Goal: Book appointment/travel/reservation

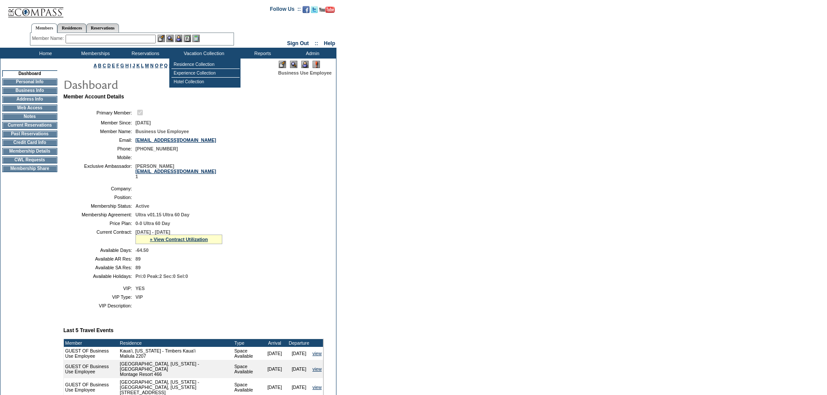
click at [304, 63] on img at bounding box center [304, 64] width 7 height 7
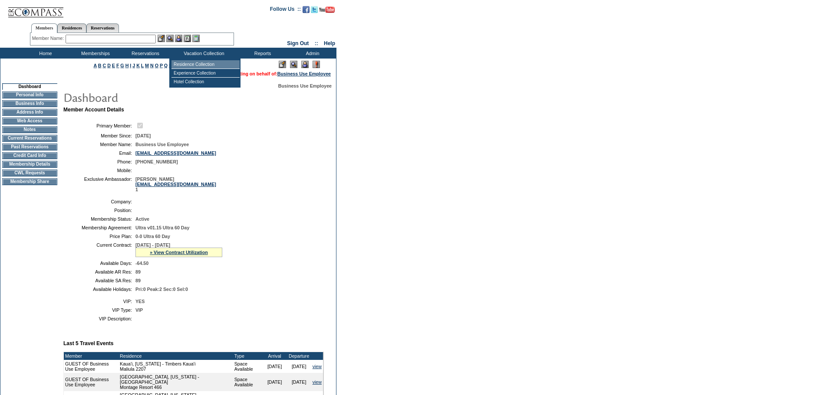
click at [209, 66] on td "Residence Collection" at bounding box center [205, 64] width 68 height 9
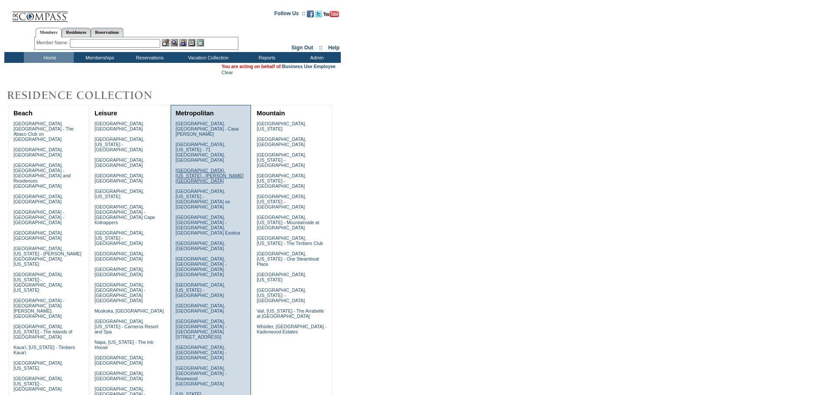
click at [197, 168] on link "Chicago, Illinois - Trump International Hotel & Tower" at bounding box center [209, 176] width 68 height 16
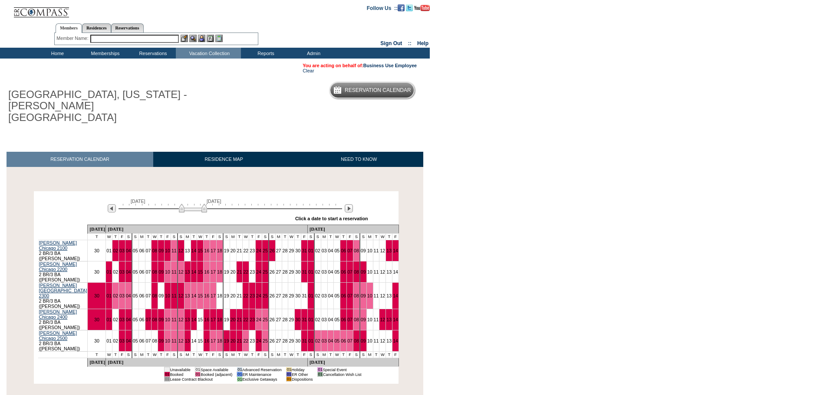
scroll to position [9, 0]
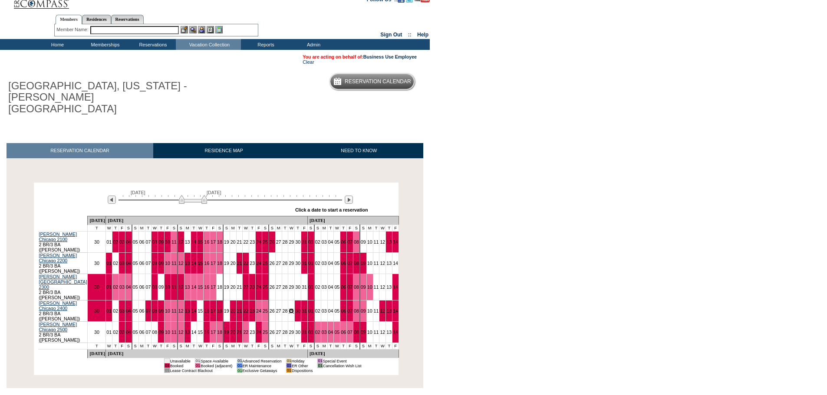
click at [289, 309] on link "29" at bounding box center [291, 311] width 5 height 5
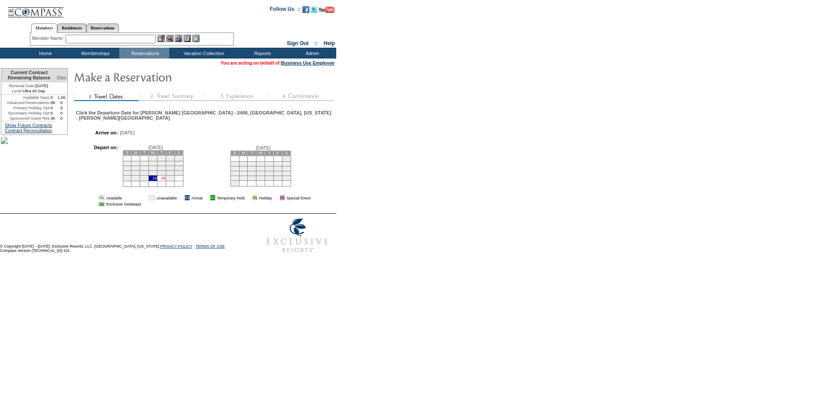
click at [165, 181] on link "30" at bounding box center [163, 178] width 4 height 4
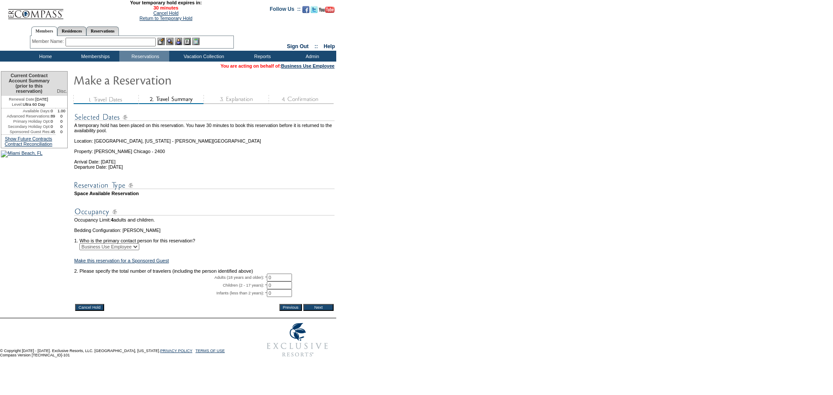
drag, startPoint x: 267, startPoint y: 290, endPoint x: 254, endPoint y: 283, distance: 14.6
click at [254, 285] on tbody "A temporary hold has been placed on this reservation. You have 30 minutes to bo…" at bounding box center [204, 205] width 260 height 196
type input "2"
click at [252, 269] on td at bounding box center [204, 266] width 260 height 5
click at [167, 269] on td at bounding box center [204, 266] width 260 height 5
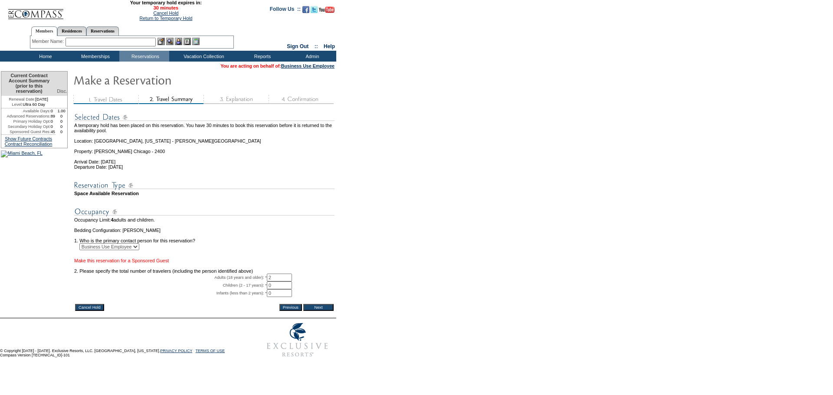
click at [166, 264] on link "Make this reservation for a Sponsored Guest" at bounding box center [121, 260] width 95 height 5
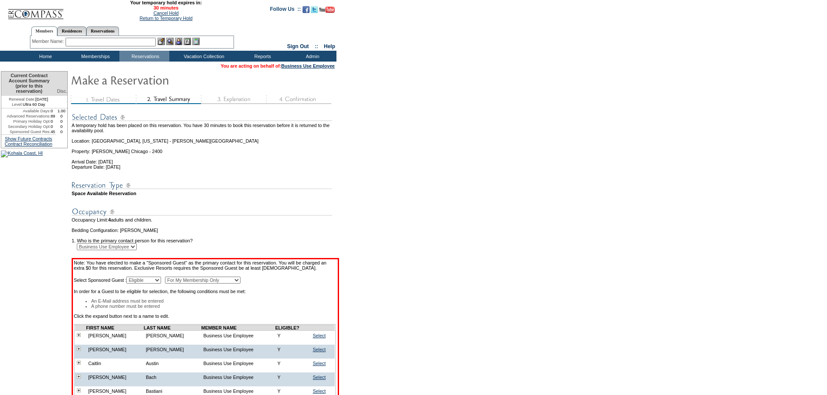
scroll to position [906, 0]
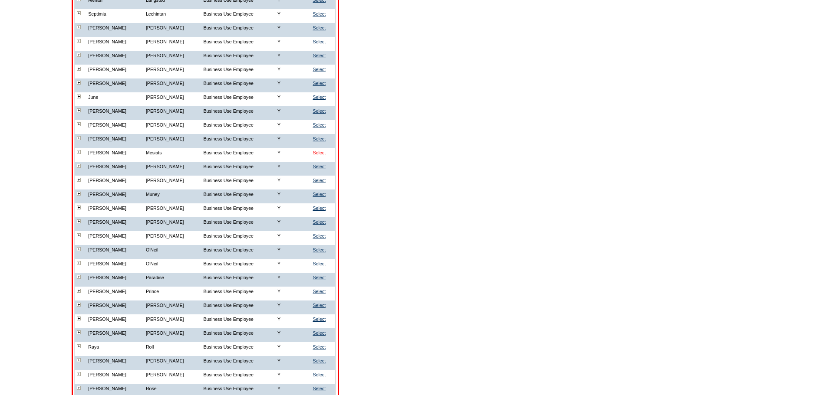
click at [313, 155] on link "Select" at bounding box center [319, 152] width 13 height 5
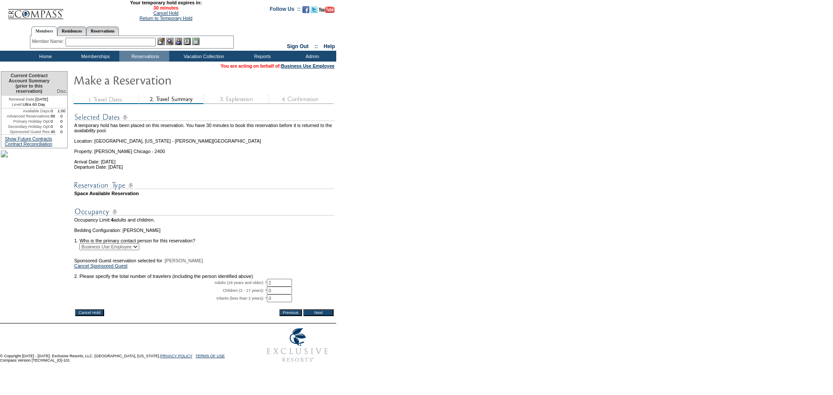
click at [316, 316] on input "Next" at bounding box center [318, 313] width 30 height 7
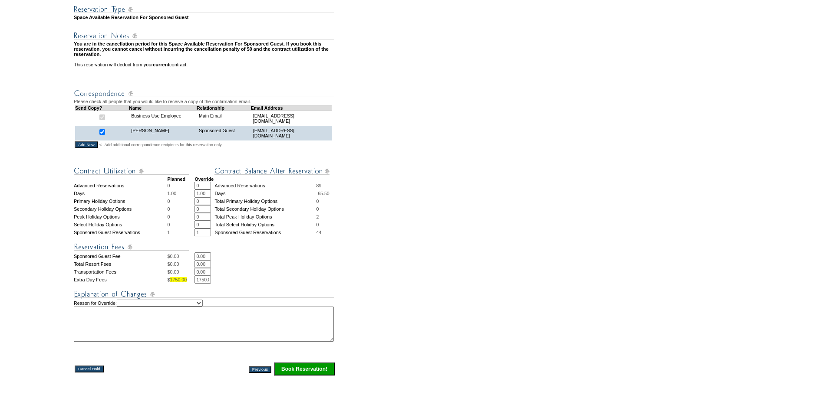
scroll to position [329, 0]
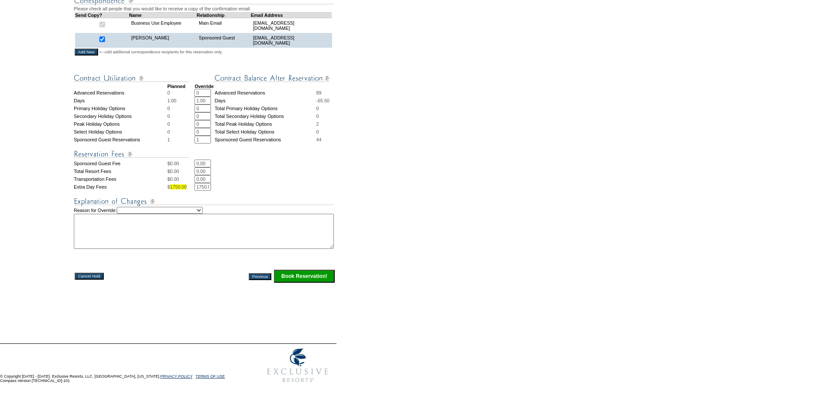
click at [122, 232] on textarea at bounding box center [204, 231] width 260 height 35
paste textarea "Debbie Dettmer"
type textarea "Debbie Dettmer and Olga Mesiats to stay 1 night at Trump Chicago meetings with …"
drag, startPoint x: 197, startPoint y: 203, endPoint x: 197, endPoint y: 209, distance: 6.5
click at [197, 207] on select "Creating Continuous Stay Days Rebooked After Cancellation Editing Occupant Expe…" at bounding box center [160, 210] width 86 height 7
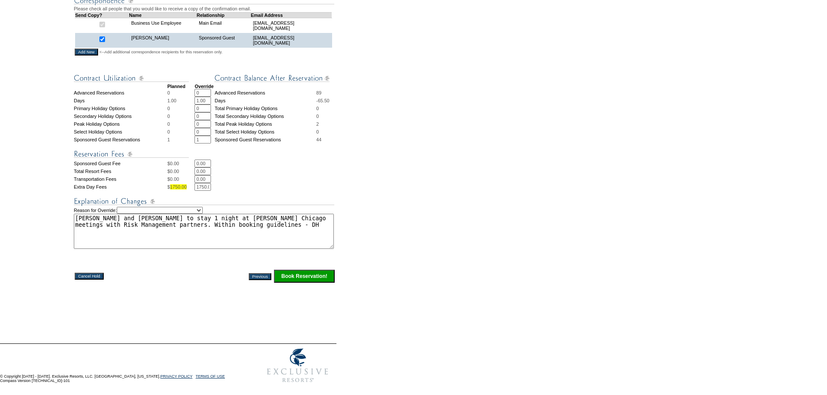
select select "1036"
click at [125, 207] on select "Creating Continuous Stay Days Rebooked After Cancellation Editing Occupant Expe…" at bounding box center [160, 210] width 86 height 7
click at [203, 279] on td "Cancel Hold" at bounding box center [140, 276] width 130 height 13
drag, startPoint x: 289, startPoint y: 223, endPoint x: -4, endPoint y: 207, distance: 293.9
click at [0, 207] on html "29:47 Your temporary hold expires in: 29 minutes Cancel Hold Return to Temporar…" at bounding box center [413, 41] width 827 height 693
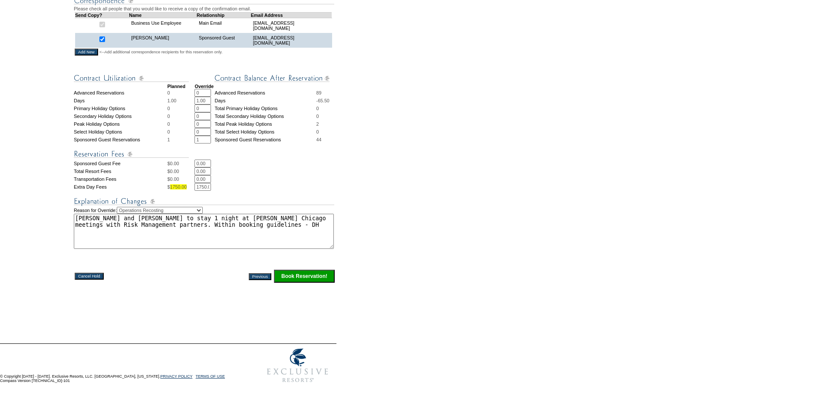
click at [408, 205] on form "29:47 Your temporary hold expires in: 29 minutes Cancel Hold Return to Temporar…" at bounding box center [413, 41] width 827 height 693
click at [325, 273] on input "Book Reservation!" at bounding box center [304, 276] width 61 height 13
drag, startPoint x: 349, startPoint y: 223, endPoint x: 329, endPoint y: 180, distance: 47.4
click at [349, 222] on form "29:47 Your temporary hold expires in: 29 minutes Cancel Hold Return to Temporar…" at bounding box center [413, 41] width 827 height 693
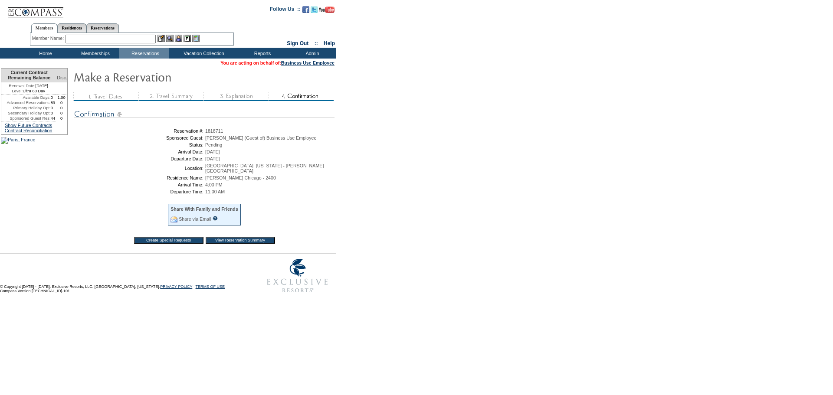
click at [171, 238] on input "Create Special Requests" at bounding box center [168, 240] width 69 height 7
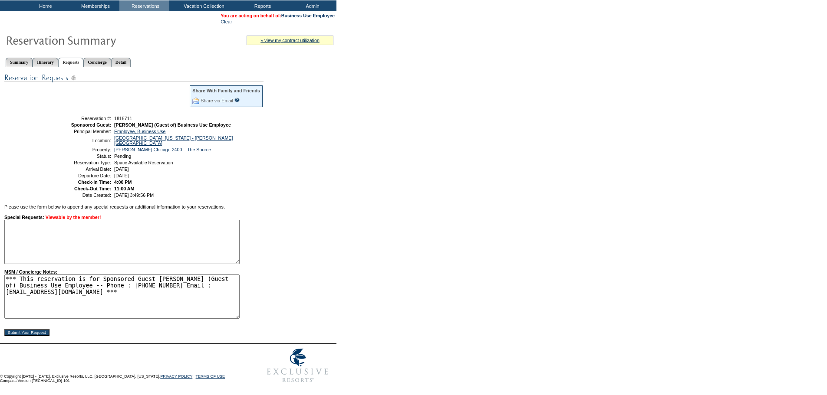
scroll to position [54, 0]
click at [27, 299] on textarea "*** This reservation is for Sponsored Guest Olga Mesiats (Guest of) Business Us…" at bounding box center [121, 297] width 235 height 44
paste textarea "Debbie Dettmer and Olga Mesiats to stay 1 night at Trump Chicago meetings with …"
type textarea "*** This reservation is for Sponsored Guest [PERSON_NAME] (Guest of) Business U…"
click at [20, 331] on input "Submit Your Request" at bounding box center [26, 332] width 45 height 7
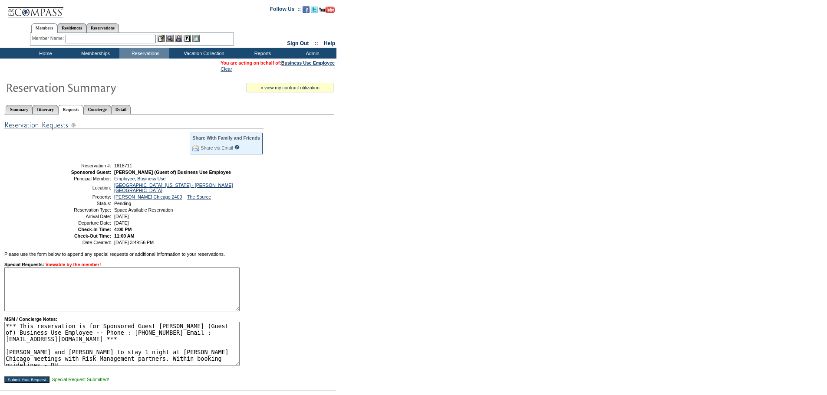
scroll to position [54, 0]
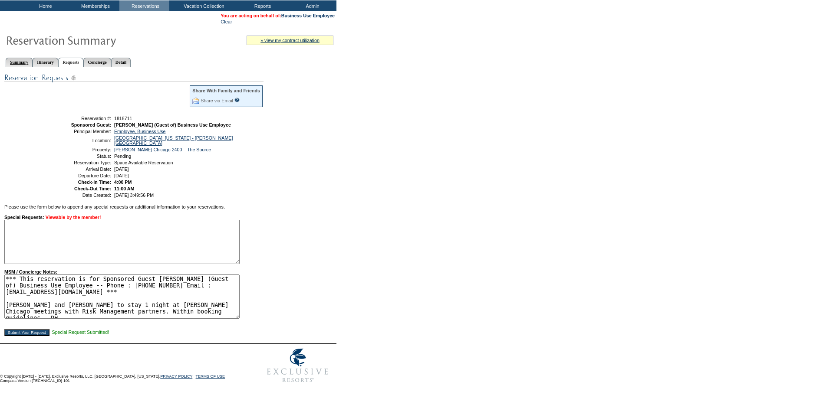
click at [25, 58] on link "Summary" at bounding box center [19, 62] width 27 height 9
